Goal: Information Seeking & Learning: Check status

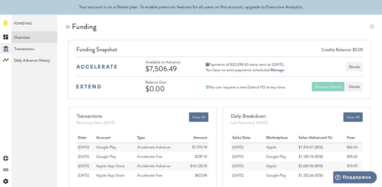
click at [332, 87] on button "Request Extend" at bounding box center [328, 86] width 33 height 9
click at [334, 86] on button "Request Extend" at bounding box center [328, 86] width 33 height 9
click at [351, 67] on button "Details" at bounding box center [354, 66] width 17 height 9
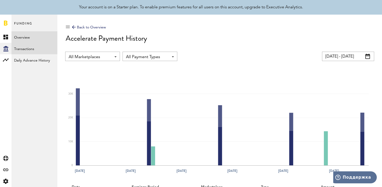
click at [34, 49] on link "Transactions" at bounding box center [34, 48] width 46 height 11
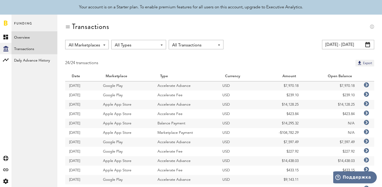
click at [30, 38] on link "Overview" at bounding box center [34, 36] width 46 height 11
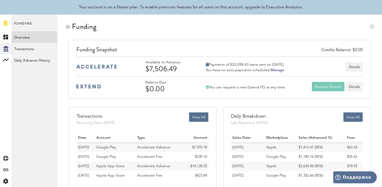
click at [25, 23] on span "Funding" at bounding box center [23, 25] width 18 height 11
click at [22, 22] on span "Funding" at bounding box center [23, 25] width 18 height 11
click at [5, 23] on link at bounding box center [6, 22] width 4 height 5
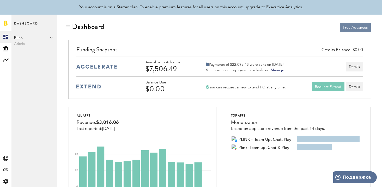
click at [353, 28] on button "Free Advances" at bounding box center [355, 27] width 31 height 9
click at [352, 68] on button "Details" at bounding box center [354, 66] width 17 height 9
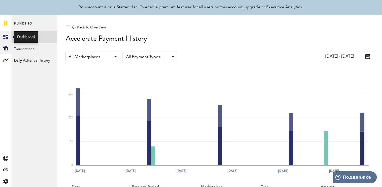
click at [6, 40] on link "Created with Sketch." at bounding box center [5, 36] width 11 height 11
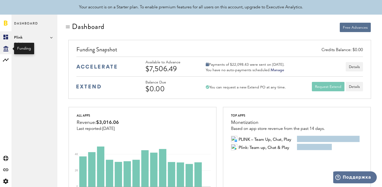
click at [7, 48] on icon "Created with Sketch." at bounding box center [5, 48] width 5 height 5
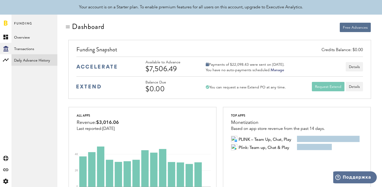
click at [43, 64] on link "Daily Advance History" at bounding box center [34, 59] width 46 height 11
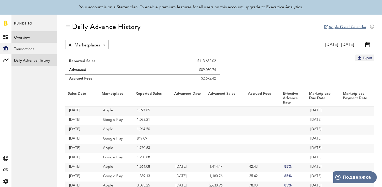
click at [36, 40] on link "Overview" at bounding box center [34, 36] width 46 height 11
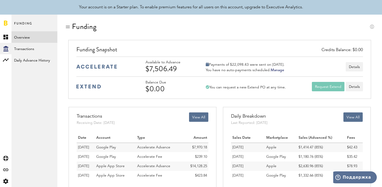
click at [36, 40] on link "Overview" at bounding box center [34, 36] width 46 height 11
